Goal: Find specific page/section

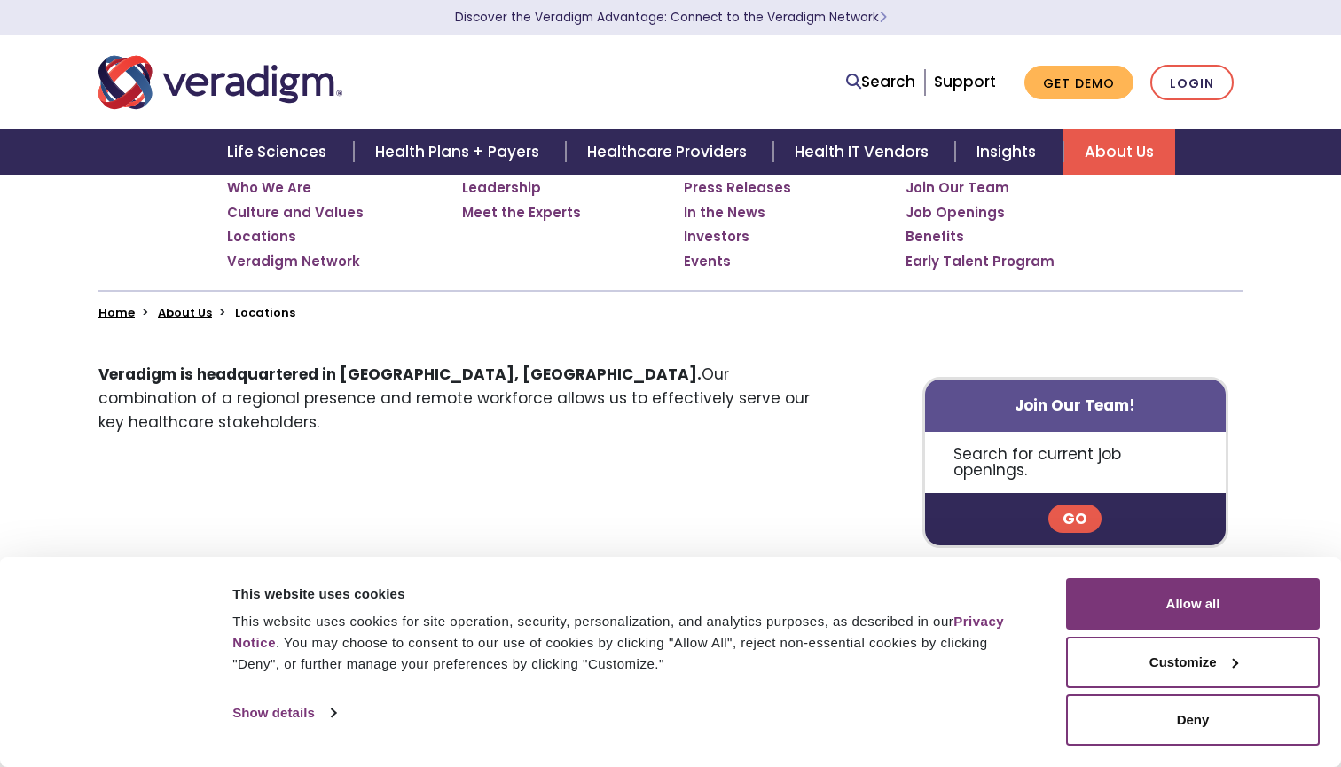
click at [286, 88] on img "Veradigm logo" at bounding box center [220, 82] width 244 height 59
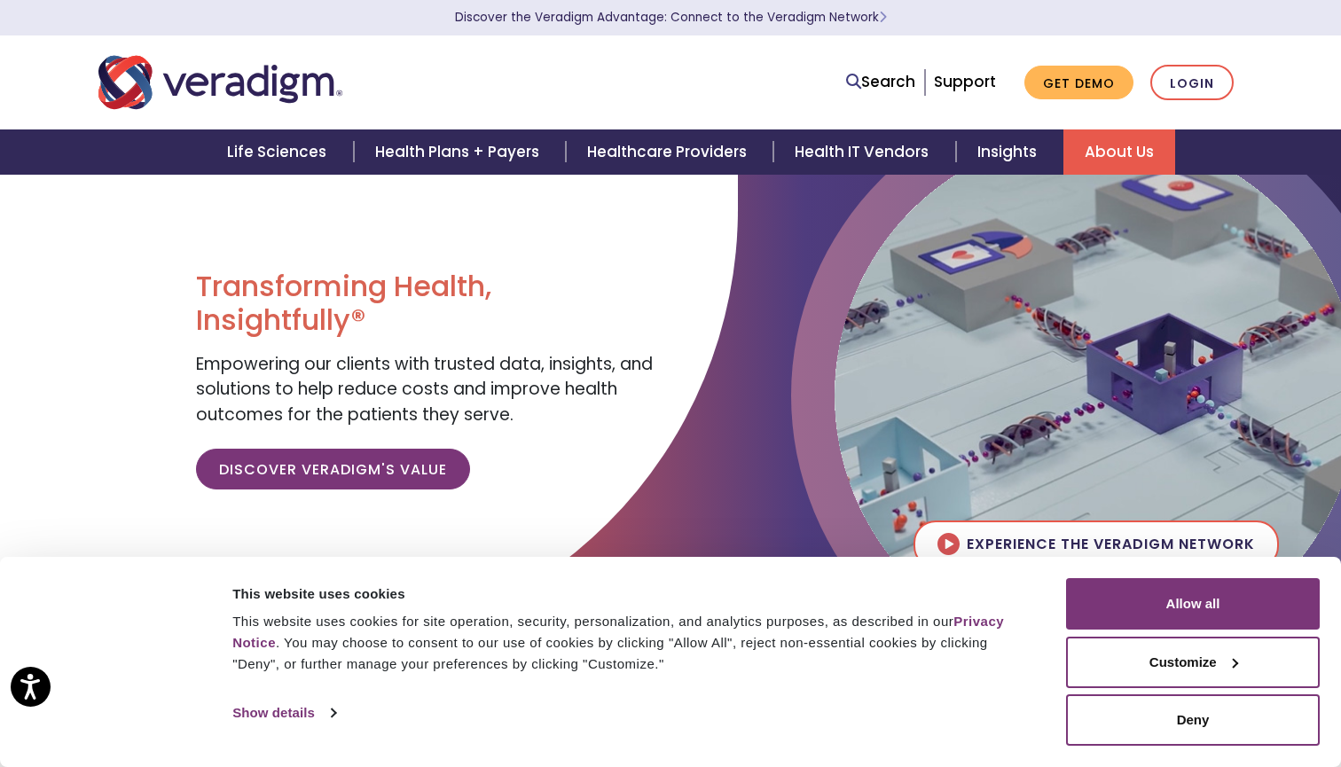
click at [1128, 148] on link "About Us" at bounding box center [1119, 151] width 112 height 45
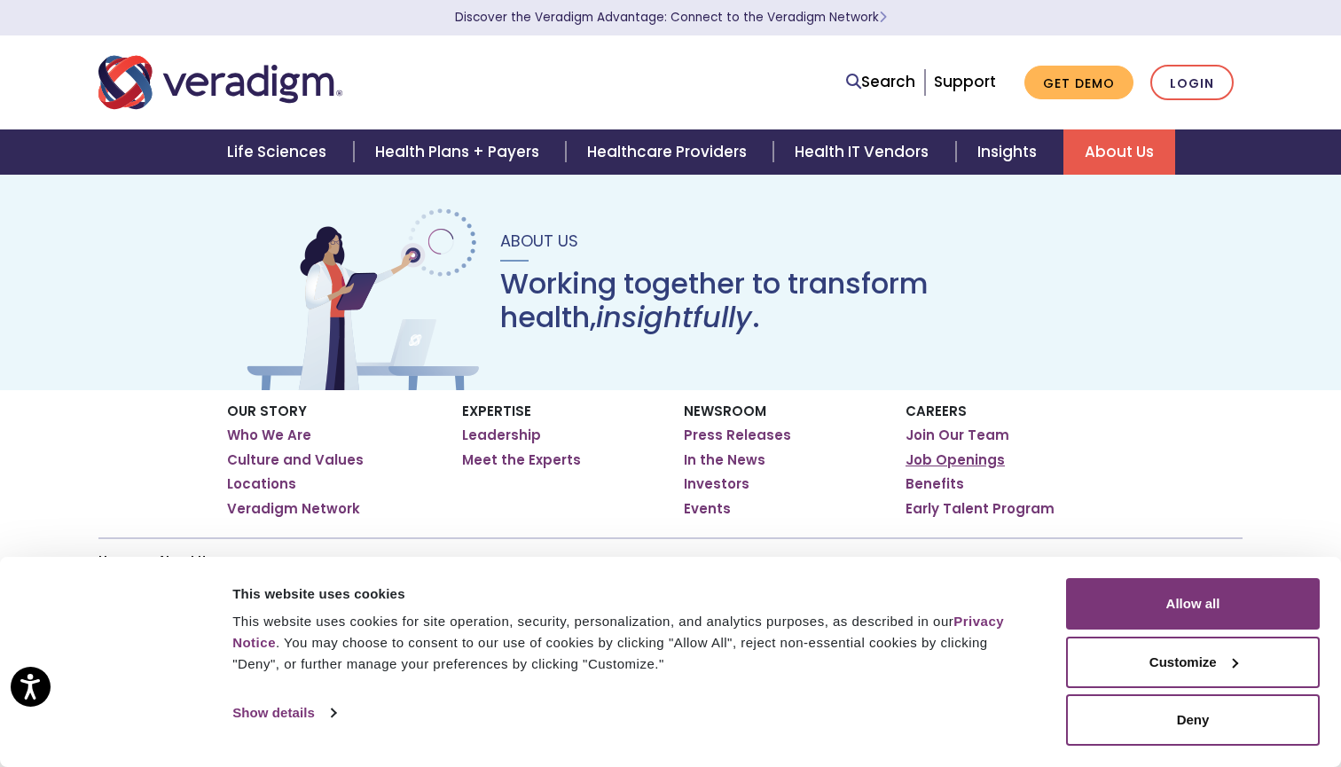
click at [928, 455] on link "Job Openings" at bounding box center [954, 460] width 99 height 18
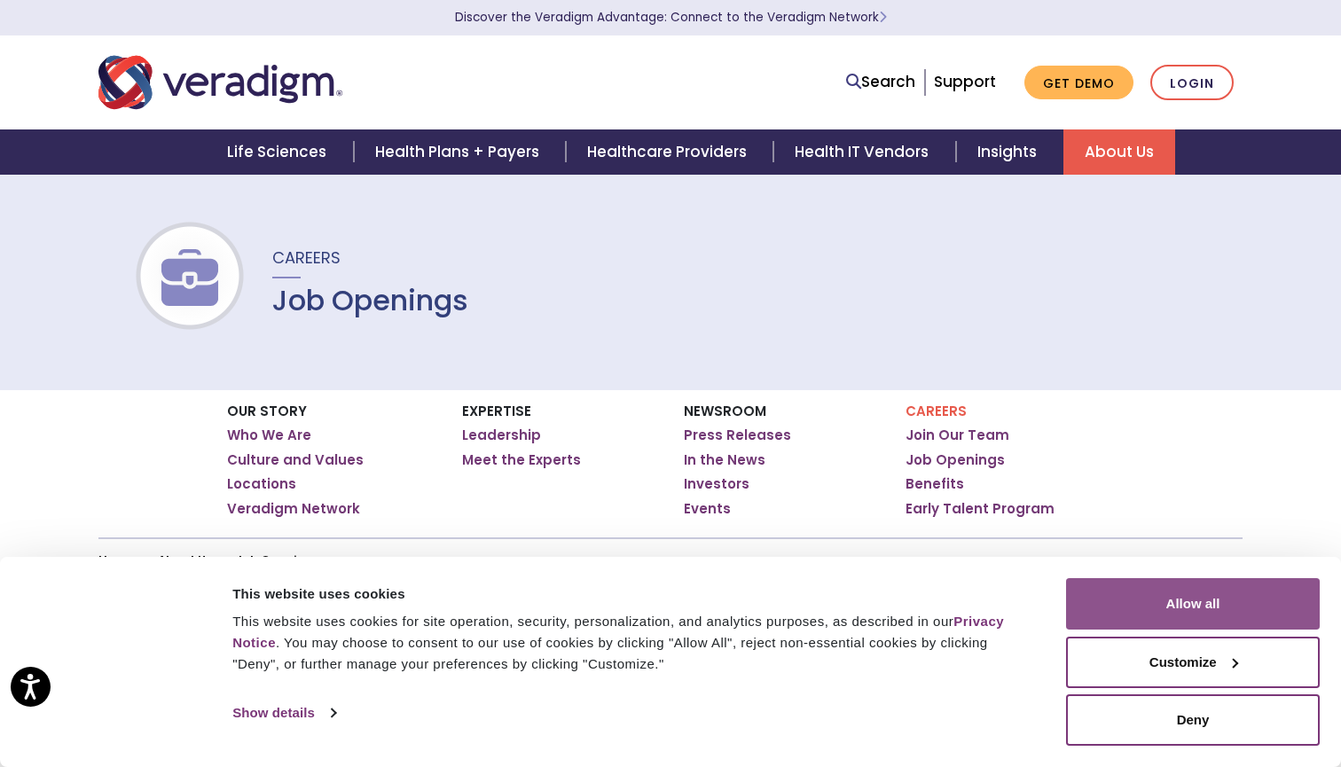
click at [1150, 625] on button "Allow all" at bounding box center [1193, 603] width 254 height 51
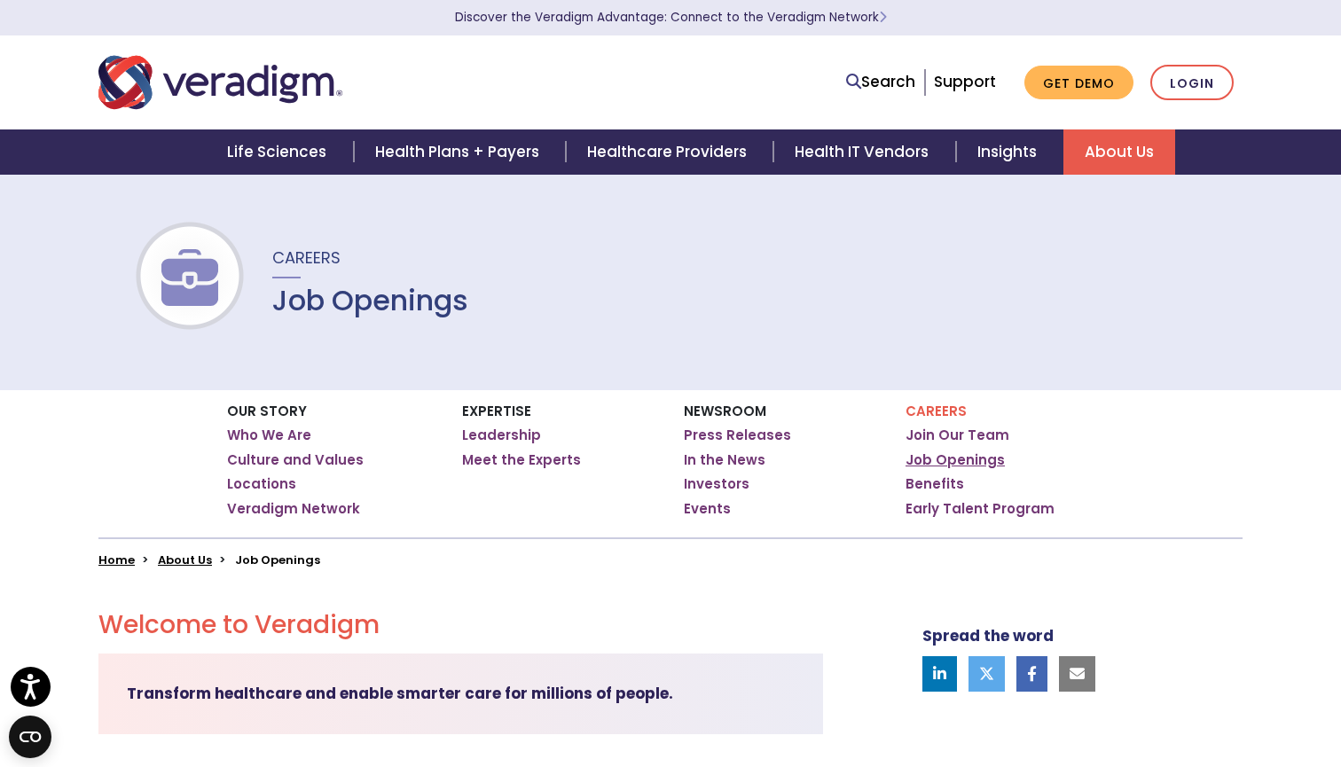
click at [929, 458] on link "Job Openings" at bounding box center [954, 460] width 99 height 18
